Goal: Find specific page/section: Find specific page/section

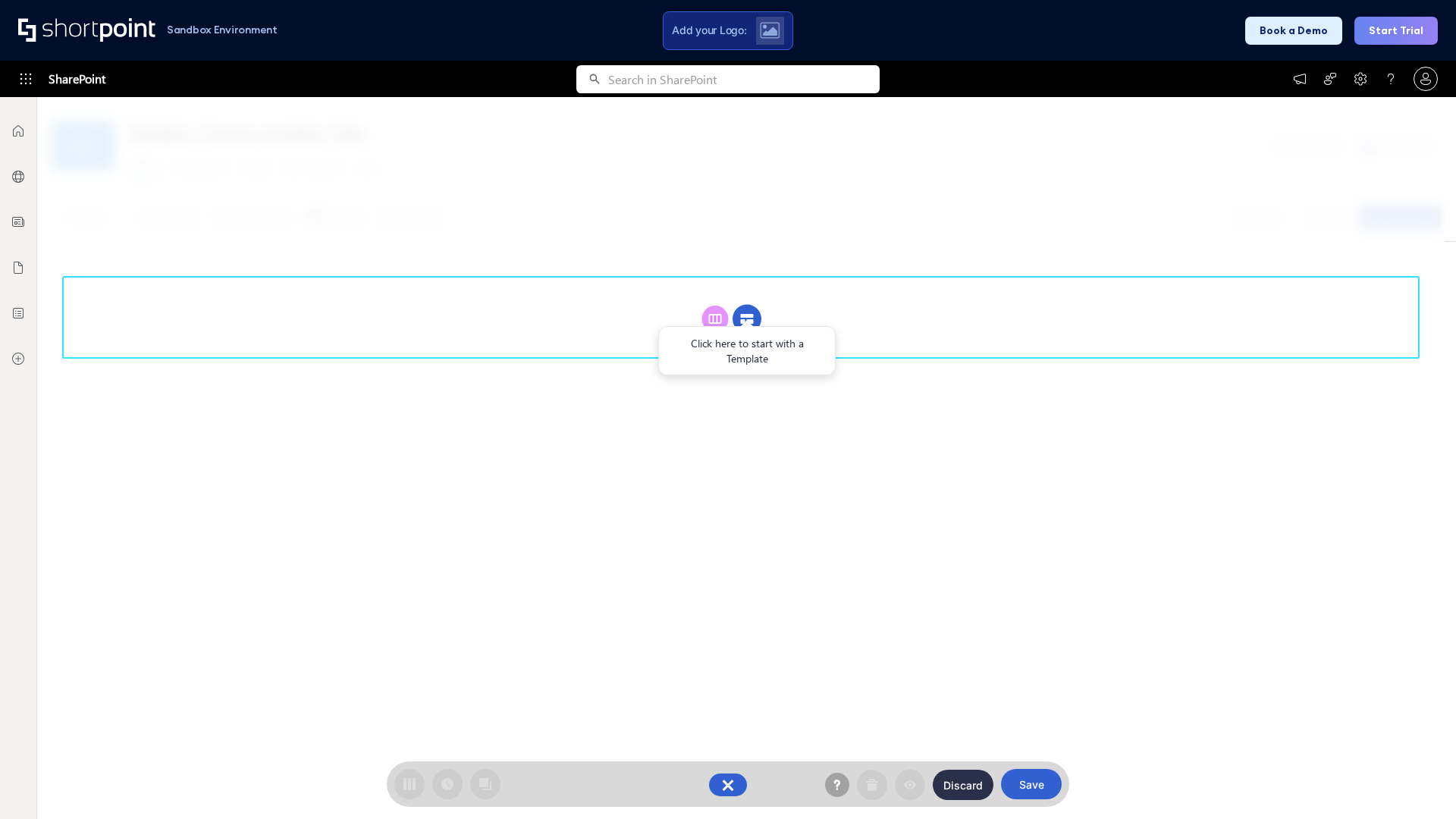
click at [747, 319] on circle at bounding box center [747, 319] width 29 height 29
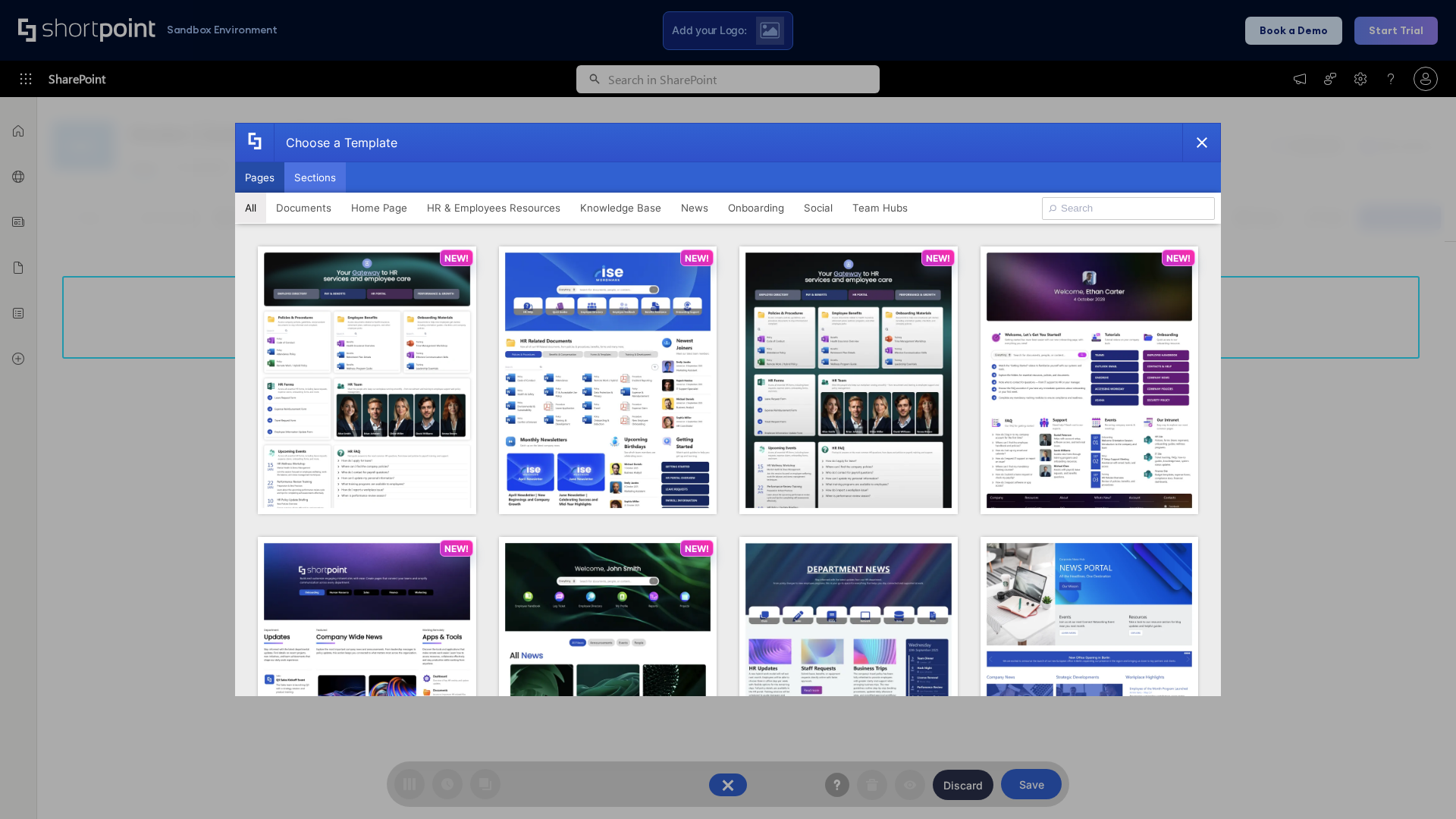
click at [314, 178] on button "Sections" at bounding box center [315, 178] width 61 height 31
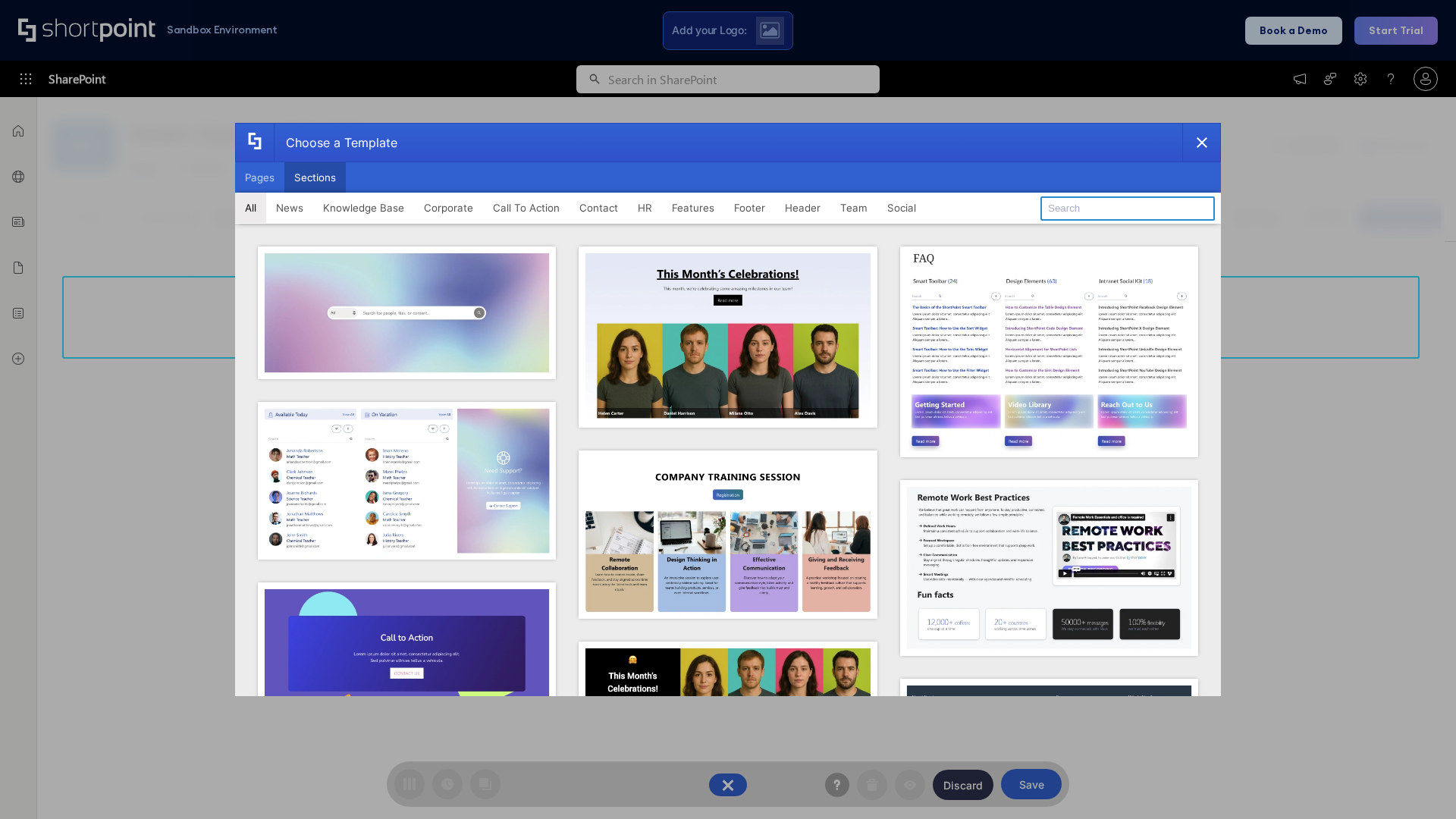
type input "Teams Kit 1"
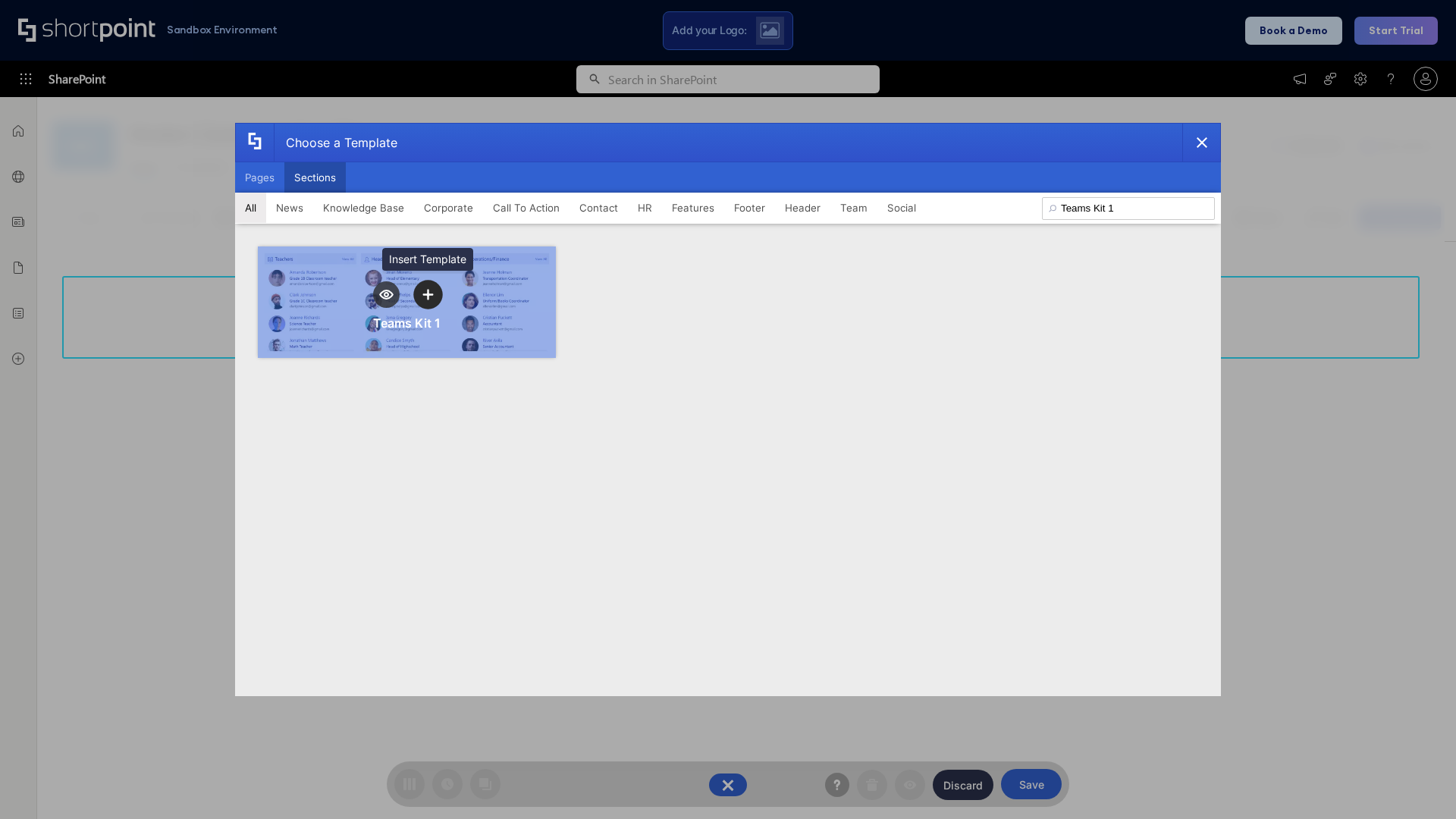
click at [428, 295] on icon "template selector" at bounding box center [427, 294] width 11 height 11
